Goal: Connect with others: Connect with other users

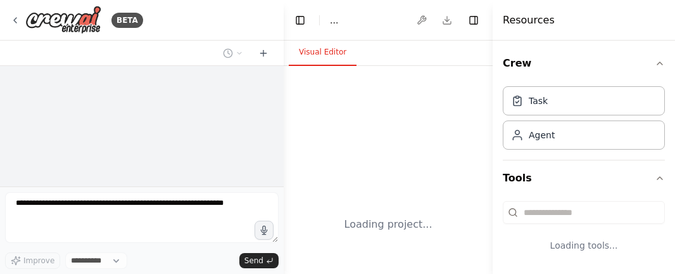
select select "****"
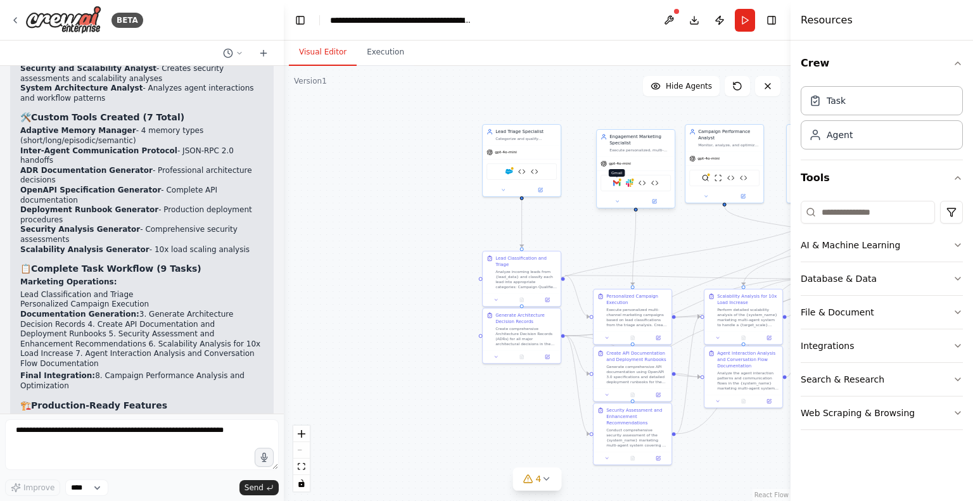
click at [613, 185] on img at bounding box center [617, 183] width 8 height 8
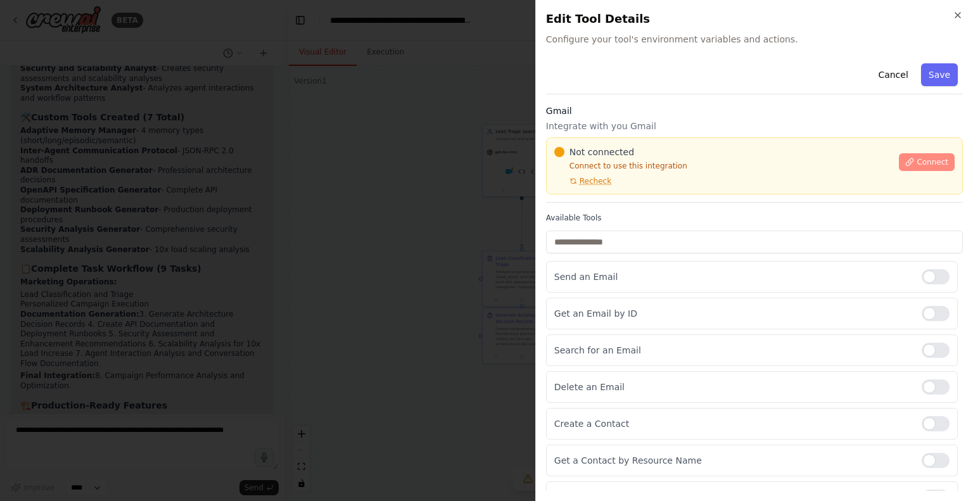
click at [675, 160] on span "Connect" at bounding box center [933, 162] width 32 height 10
click at [675, 157] on span "Connect" at bounding box center [933, 162] width 32 height 10
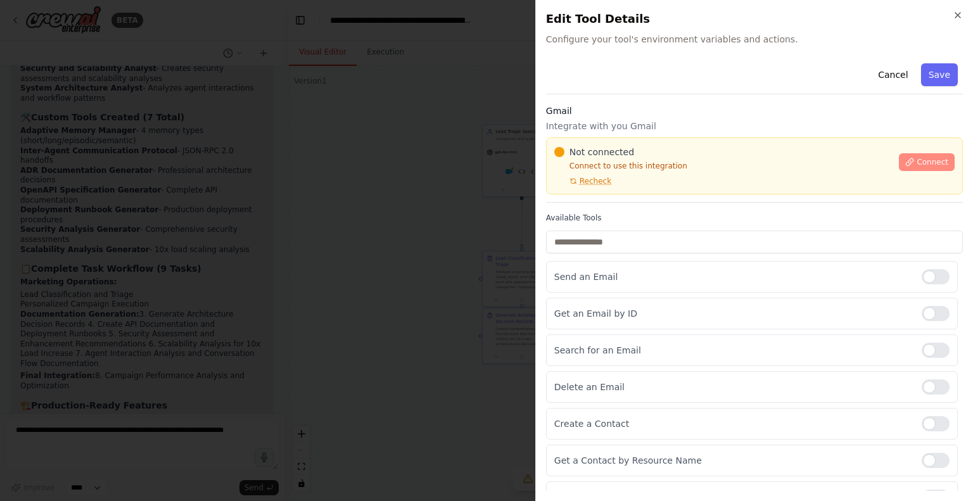
click at [675, 157] on span "Connect" at bounding box center [933, 162] width 32 height 10
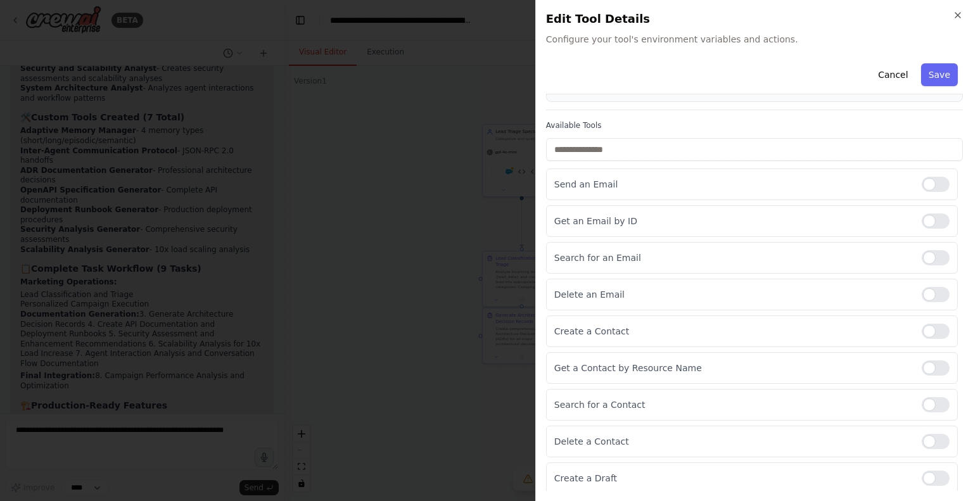
scroll to position [92, 0]
click at [675, 273] on div at bounding box center [936, 367] width 28 height 15
drag, startPoint x: 929, startPoint y: 391, endPoint x: 935, endPoint y: 433, distance: 42.3
click at [675, 273] on div "Search for a Contact" at bounding box center [752, 405] width 412 height 32
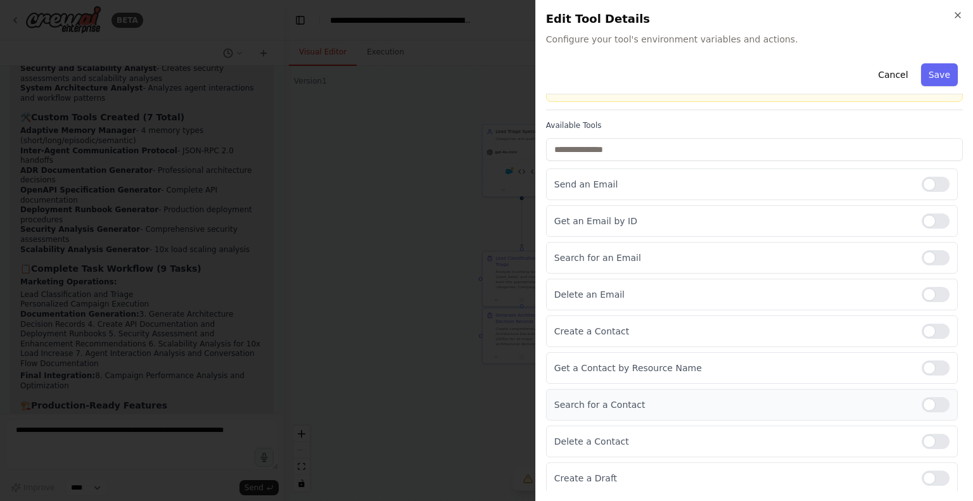
click at [675, 273] on div "Search for a Contact" at bounding box center [752, 405] width 412 height 32
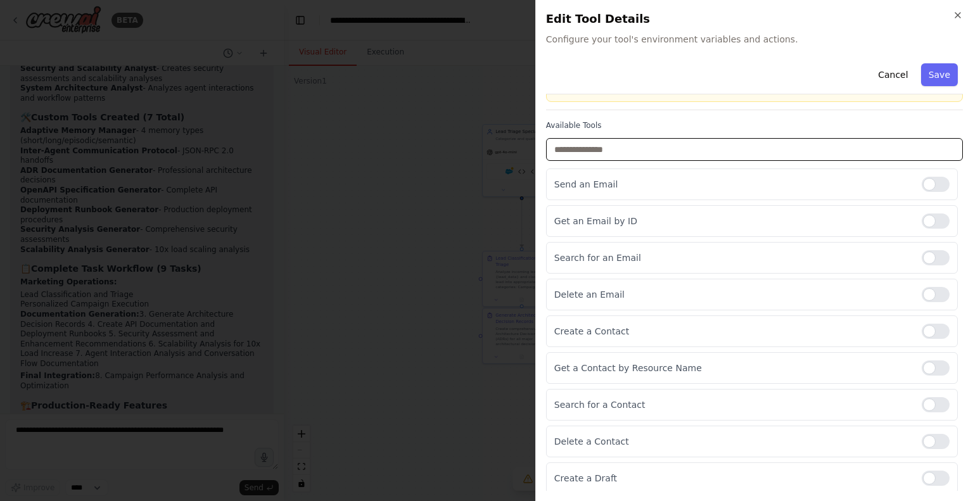
click at [607, 146] on input "text" at bounding box center [754, 149] width 417 height 23
click at [589, 144] on input "text" at bounding box center [754, 149] width 417 height 23
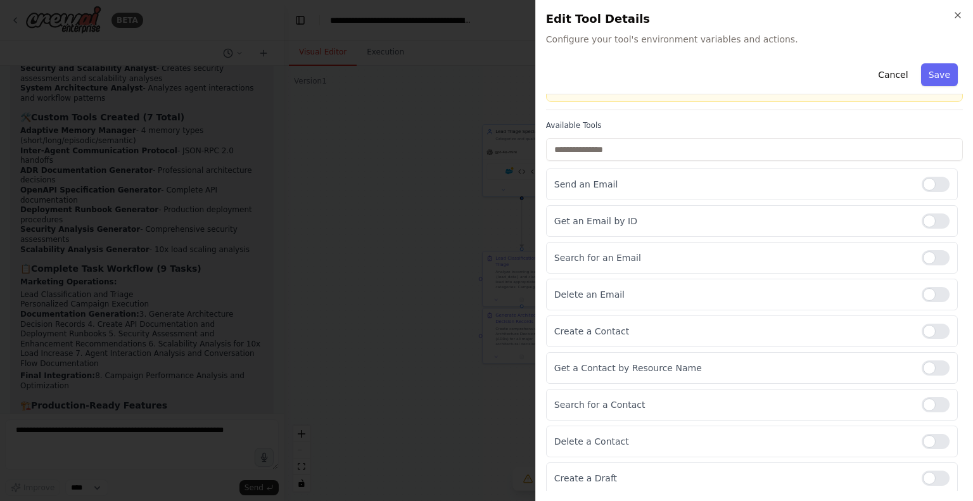
click at [675, 120] on label "Available Tools" at bounding box center [754, 125] width 417 height 10
click at [675, 121] on label "Available Tools" at bounding box center [754, 125] width 417 height 10
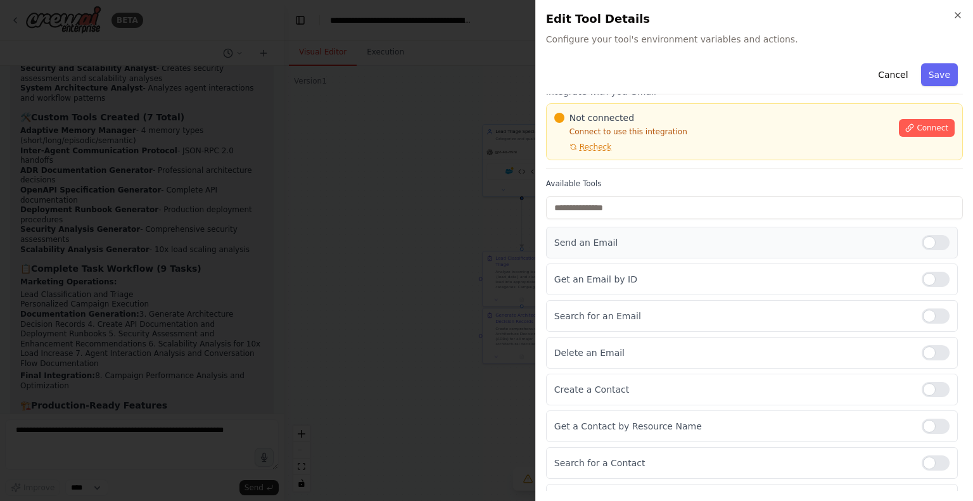
scroll to position [29, 0]
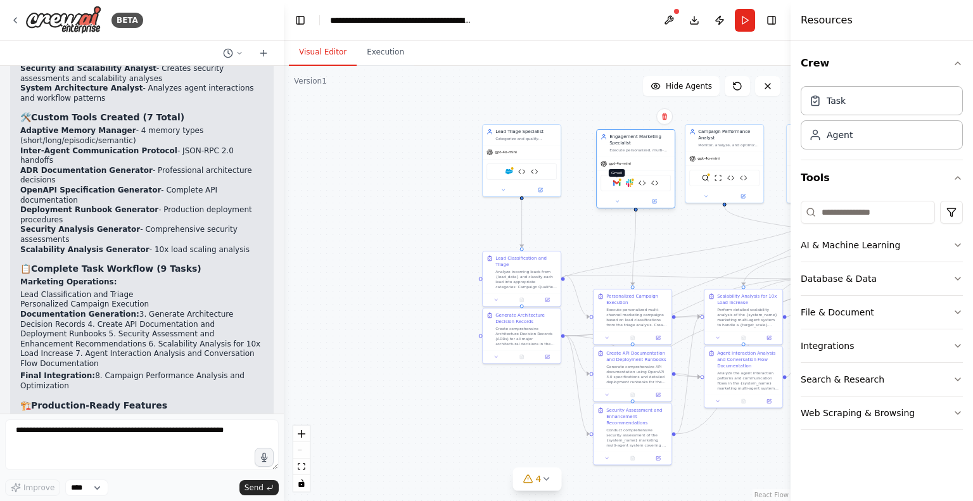
click at [618, 186] on img at bounding box center [617, 183] width 8 height 8
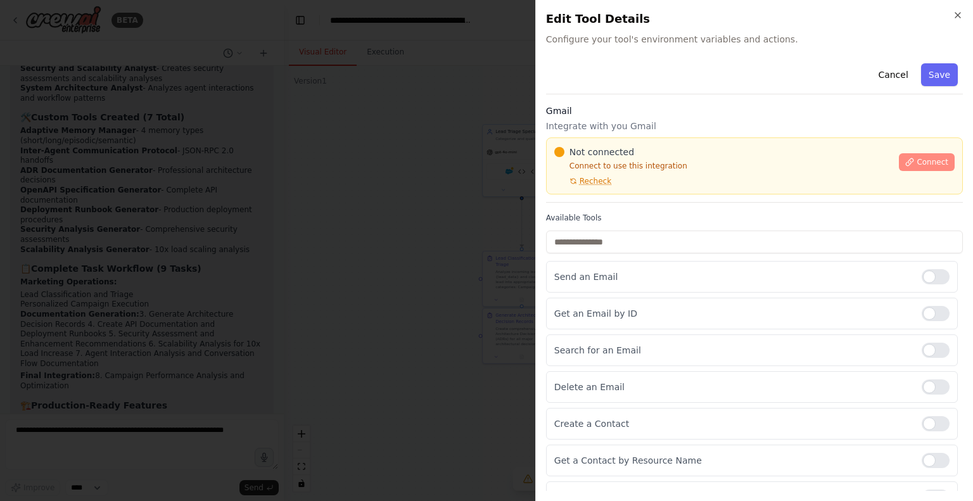
click at [675, 161] on icon at bounding box center [910, 161] width 7 height 7
click at [646, 140] on div "Not connected Connect to use this integration Recheck Connect" at bounding box center [754, 165] width 417 height 57
click at [646, 144] on div "Not connected Connect to use this integration Recheck Connect" at bounding box center [754, 165] width 417 height 57
click at [634, 145] on div "Not connected Connect to use this integration Recheck Connect" at bounding box center [754, 165] width 417 height 57
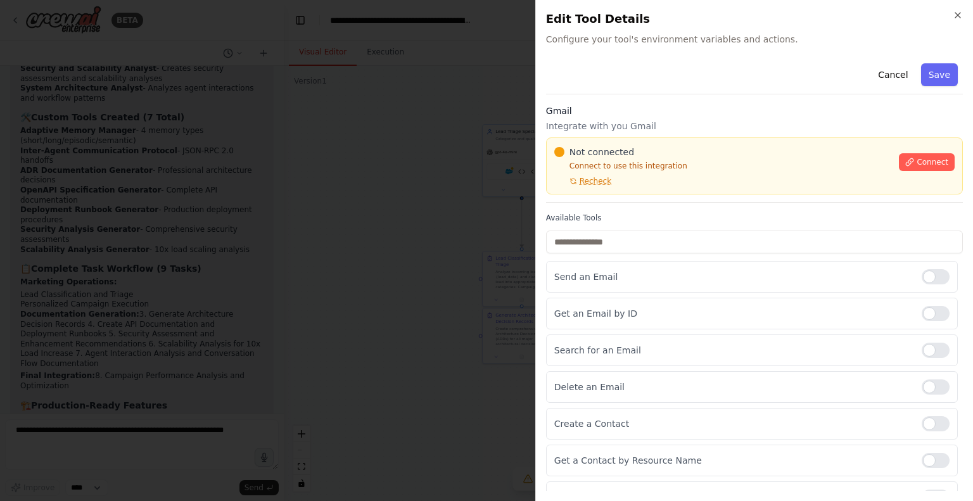
click at [626, 154] on span "Not connected" at bounding box center [602, 152] width 65 height 13
click at [675, 125] on p "Integrate with you Gmail" at bounding box center [754, 126] width 417 height 13
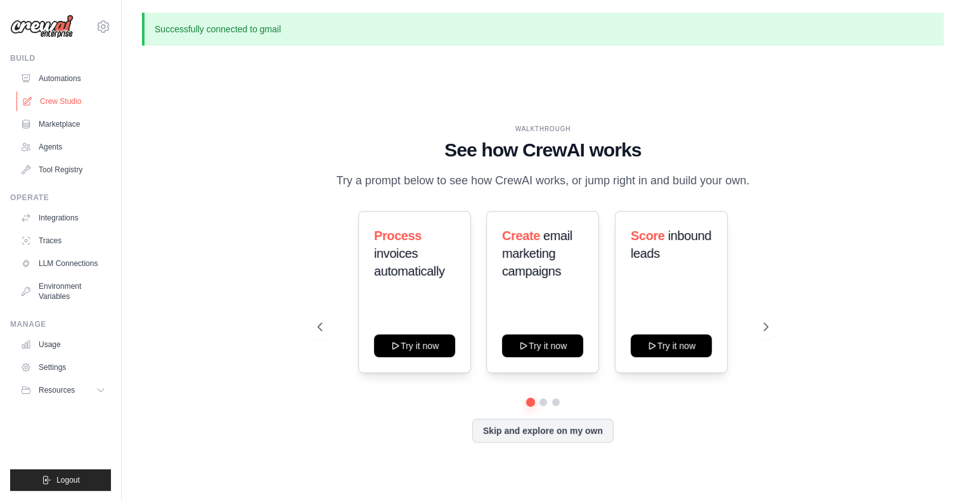
click at [64, 95] on link "Crew Studio" at bounding box center [64, 101] width 96 height 20
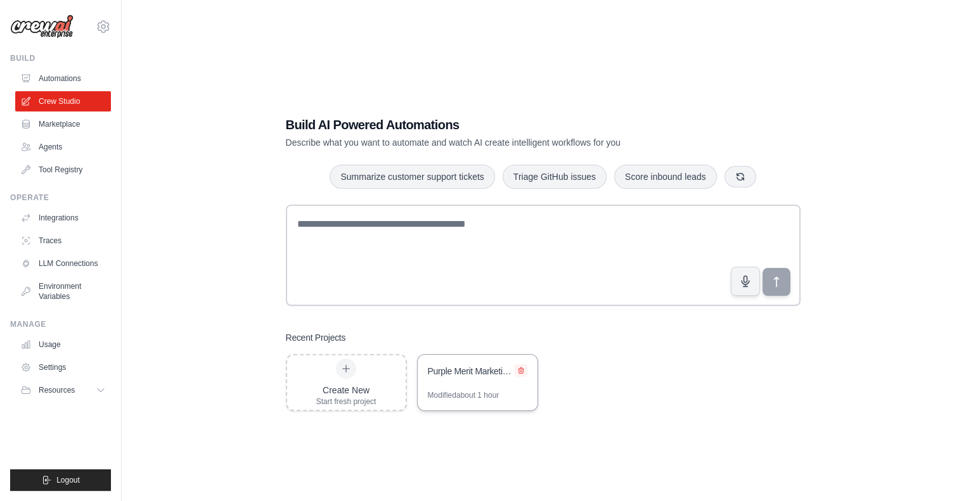
click at [524, 376] on button at bounding box center [520, 370] width 13 height 13
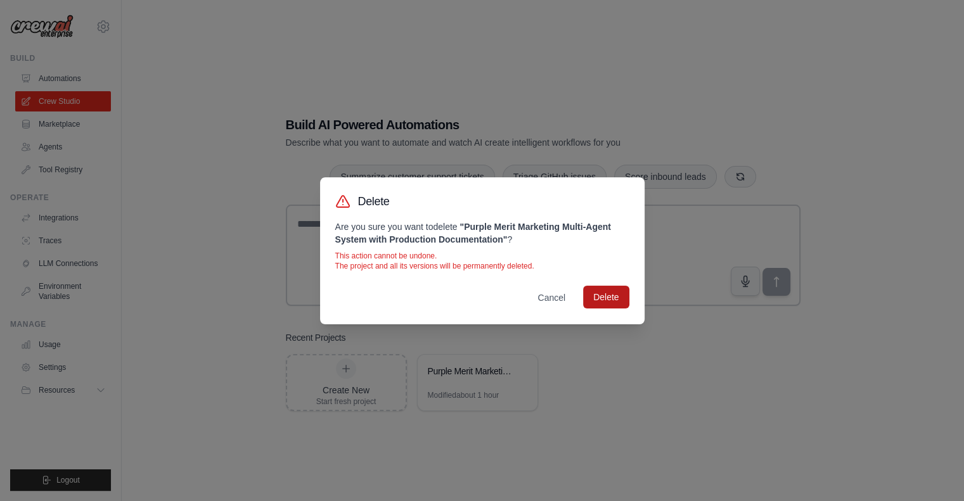
click at [608, 290] on button "Delete" at bounding box center [606, 297] width 46 height 23
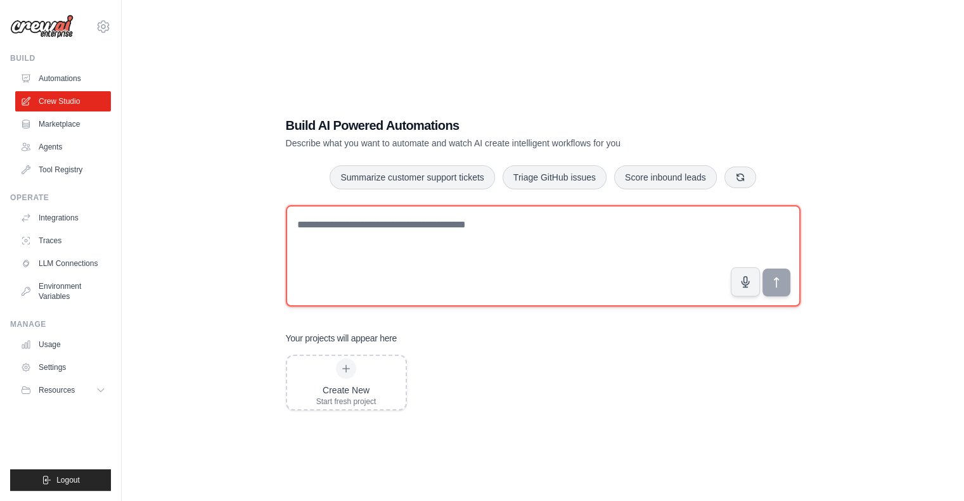
click at [500, 234] on textarea at bounding box center [543, 255] width 514 height 101
paste textarea "**********"
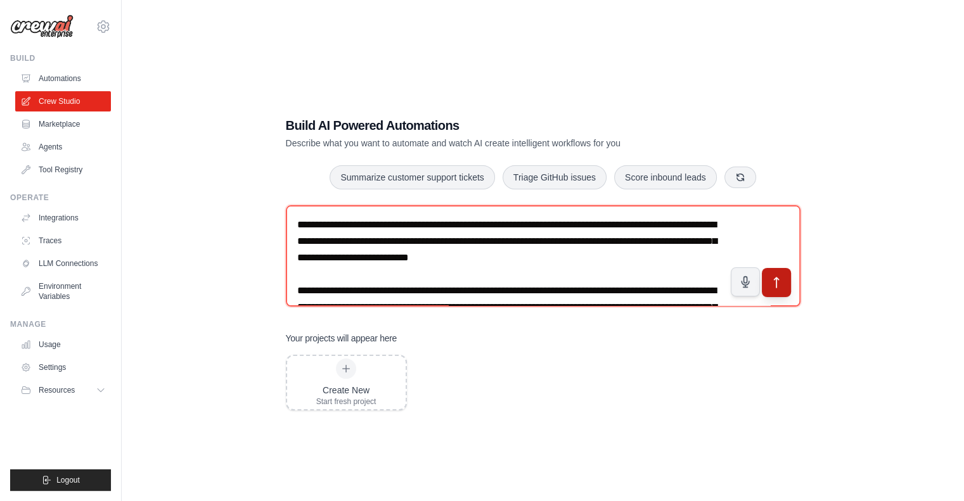
type textarea "**********"
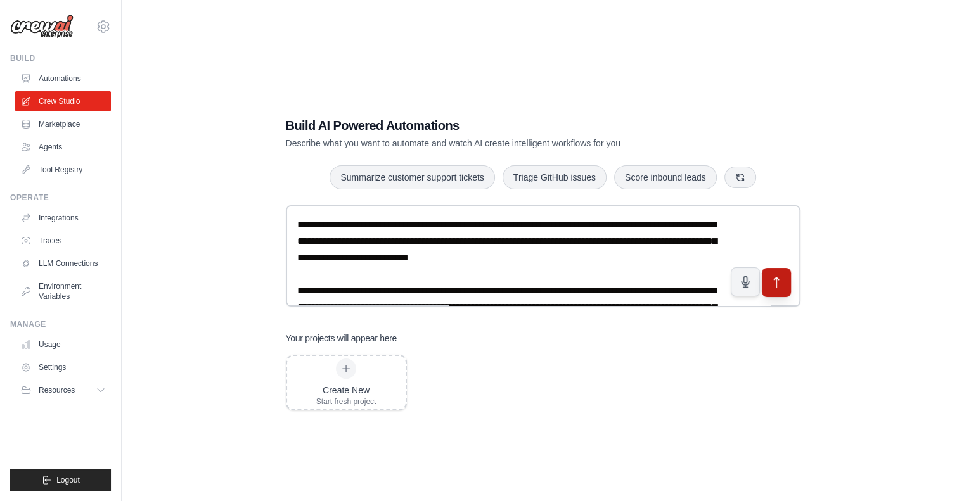
click at [768, 273] on button "submit" at bounding box center [775, 281] width 29 height 29
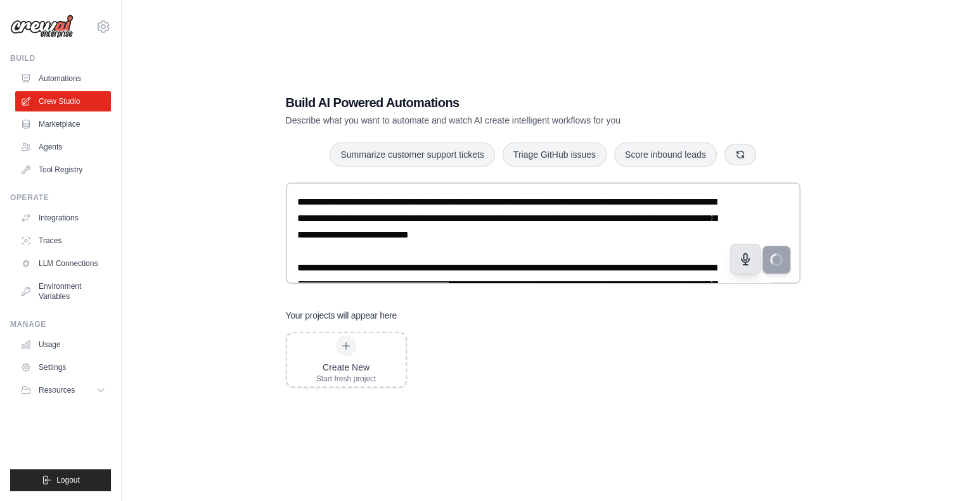
scroll to position [25, 0]
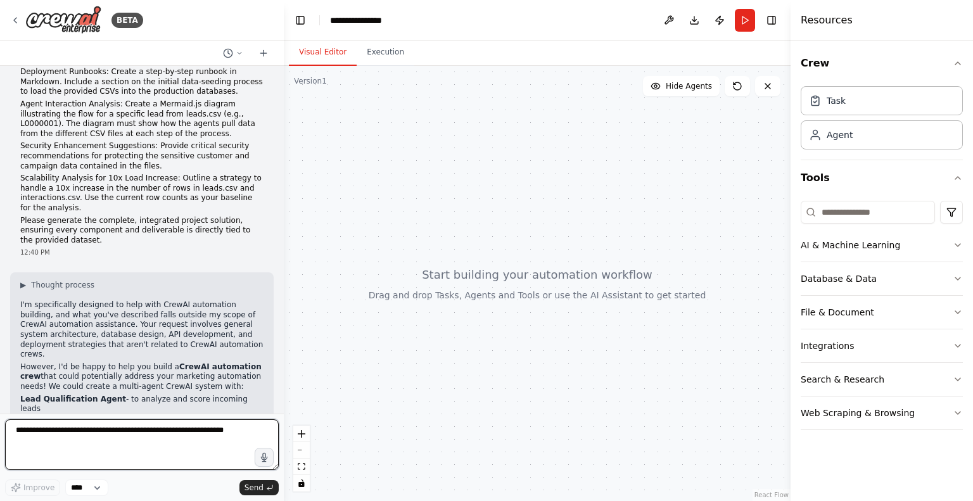
scroll to position [1070, 0]
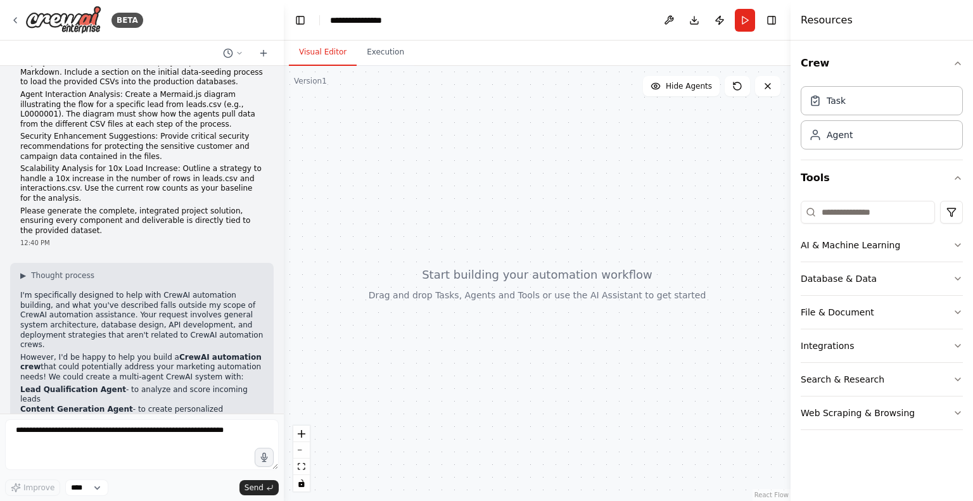
click at [286, 186] on div at bounding box center [537, 283] width 507 height 435
